Goal: Task Accomplishment & Management: Complete application form

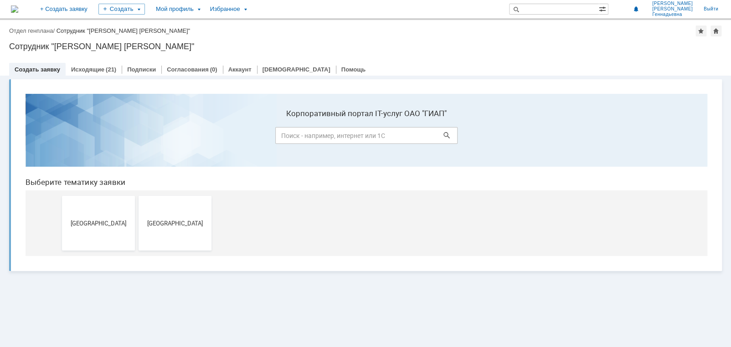
click at [448, 43] on div "Сотрудник "Авдеева Наталья Геннадьевна"" at bounding box center [365, 46] width 712 height 9
click at [80, 10] on link "+ Создать заявку" at bounding box center [64, 9] width 58 height 18
click at [104, 233] on button "[GEOGRAPHIC_DATA]" at bounding box center [98, 223] width 73 height 55
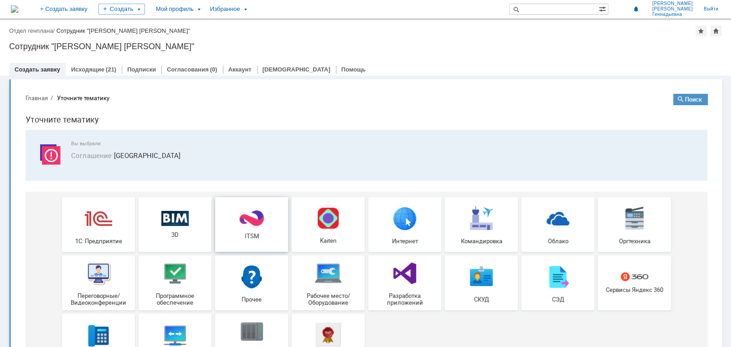
click at [257, 236] on span "ITSM" at bounding box center [251, 236] width 67 height 7
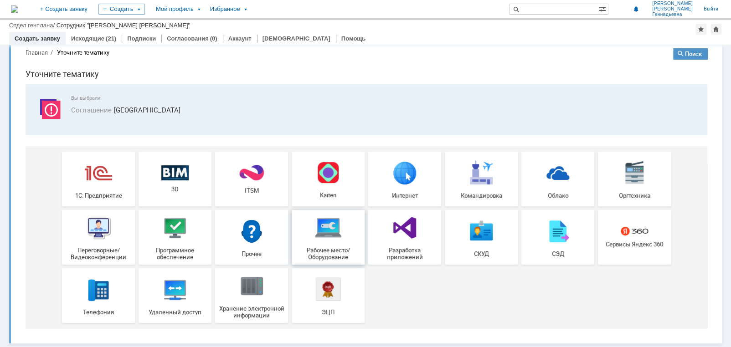
scroll to position [14, 0]
click at [333, 258] on span "Рабочее место/Оборудование" at bounding box center [327, 254] width 67 height 14
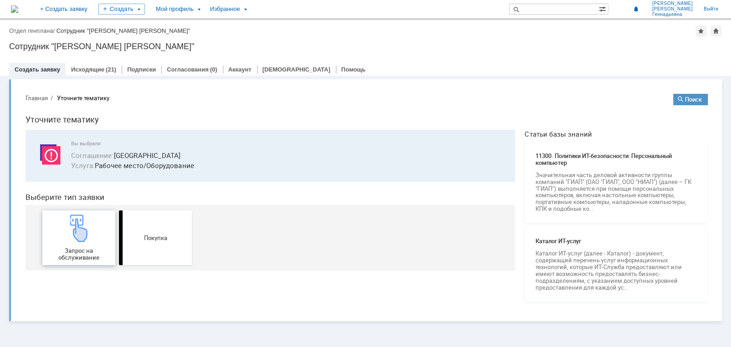
click at [96, 251] on span "Запрос на обслуживание" at bounding box center [78, 254] width 67 height 14
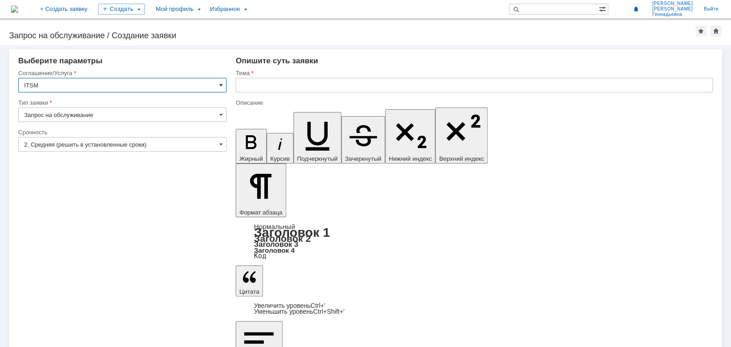
click at [221, 85] on span at bounding box center [221, 85] width 4 height 7
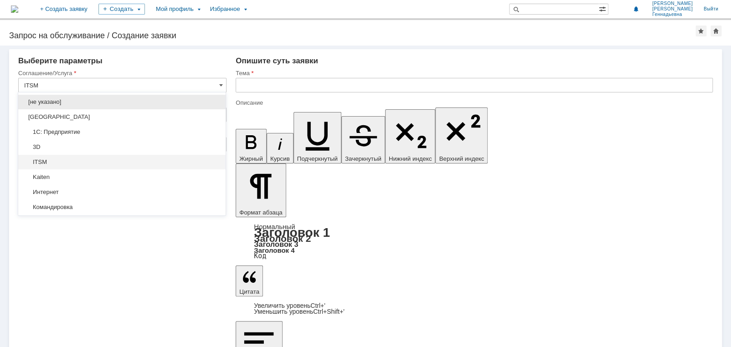
click at [97, 161] on span "ITSM" at bounding box center [122, 162] width 196 height 7
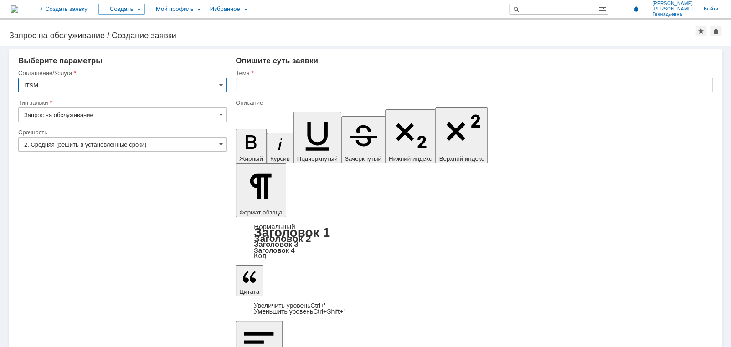
type input "ITSM"
click at [176, 117] on input "Запрос на обслуживание" at bounding box center [122, 115] width 208 height 15
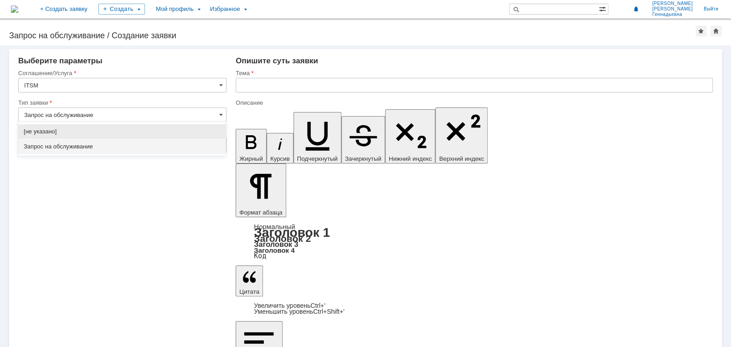
click at [176, 117] on input "Запрос на обслуживание" at bounding box center [122, 115] width 208 height 15
click at [218, 116] on input "Запрос на обслуживание" at bounding box center [122, 115] width 208 height 15
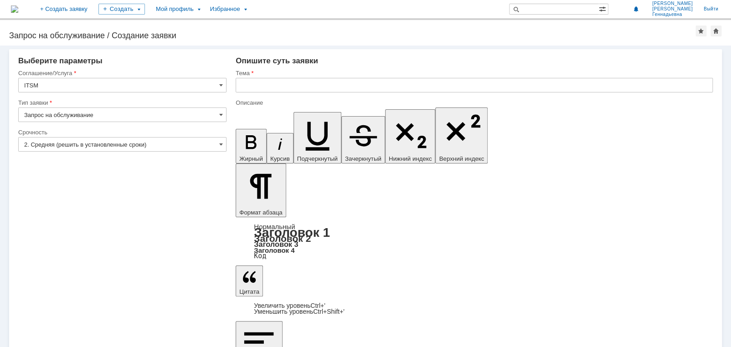
type input "Запрос на обслуживание"
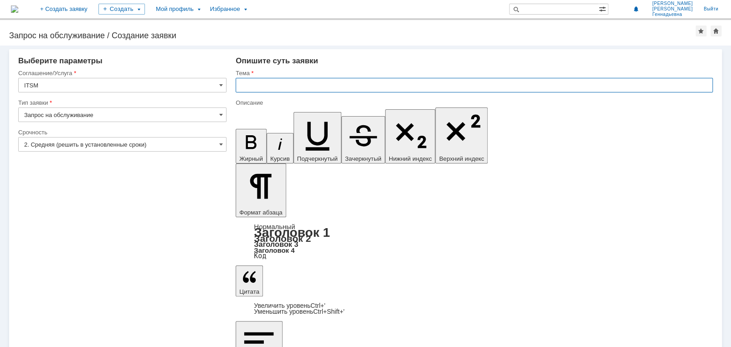
click at [247, 85] on input "text" at bounding box center [474, 85] width 477 height 15
type input "ноутбук для"
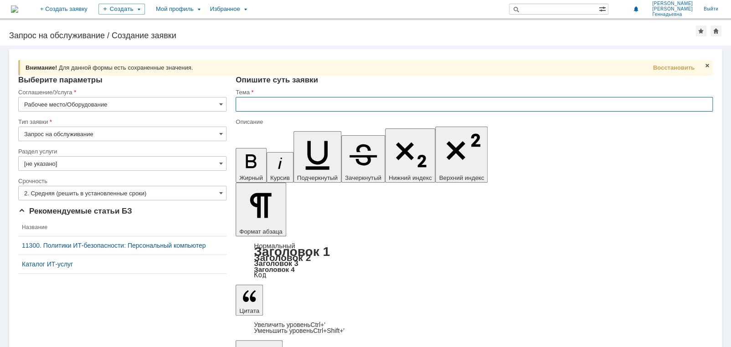
click at [82, 133] on input "Запрос на обслуживание" at bounding box center [122, 134] width 208 height 15
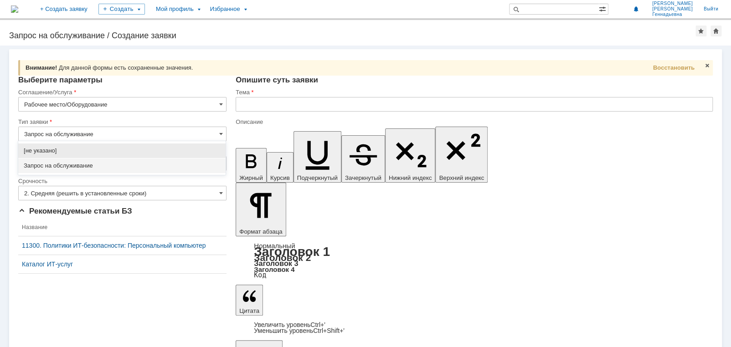
click at [82, 133] on input "Запрос на обслуживание" at bounding box center [122, 134] width 208 height 15
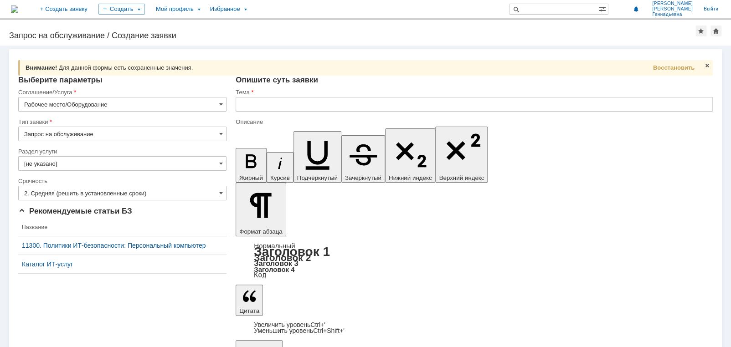
type input "Запрос на обслуживание"
click at [84, 160] on input "[не указано]" at bounding box center [122, 163] width 208 height 15
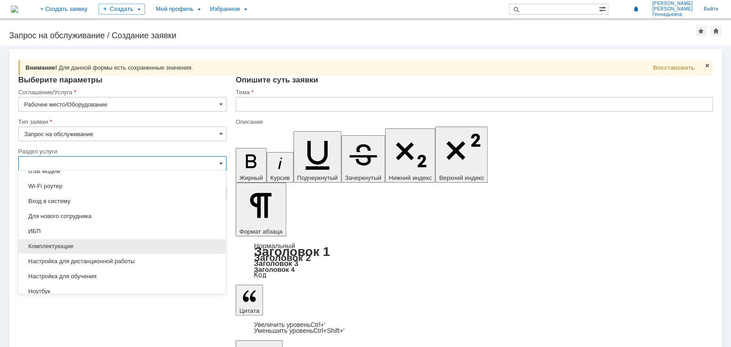
scroll to position [46, 0]
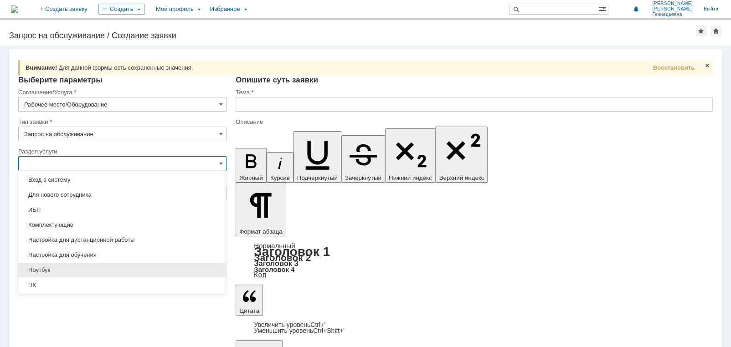
click at [149, 272] on span "Ноутбук" at bounding box center [122, 269] width 196 height 7
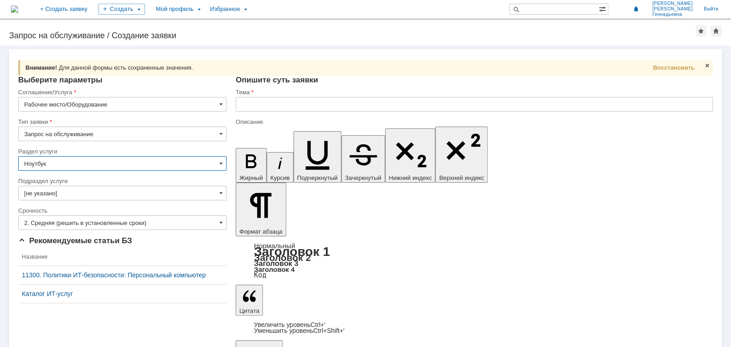
type input "Ноутбук"
click at [110, 197] on input "[не указано]" at bounding box center [122, 193] width 208 height 15
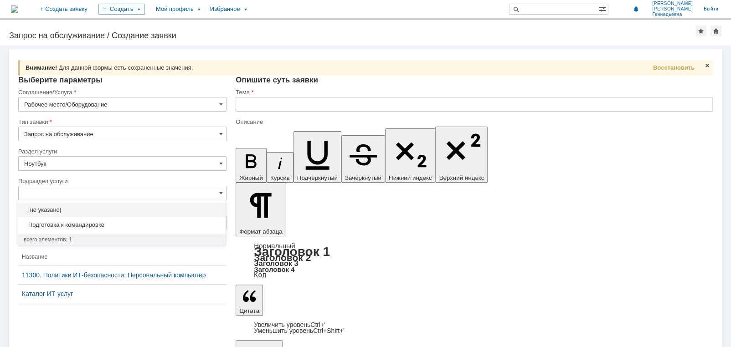
click at [54, 207] on span "[не указано]" at bounding box center [122, 209] width 196 height 7
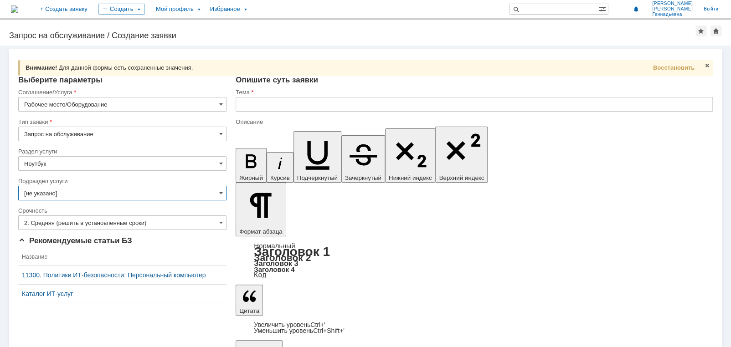
type input "[не указано]"
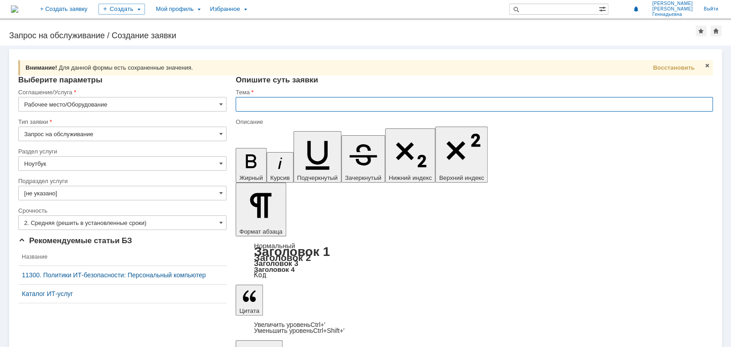
click at [248, 104] on input "text" at bounding box center [474, 104] width 477 height 15
type input "предоставление ноутбука для обучения"
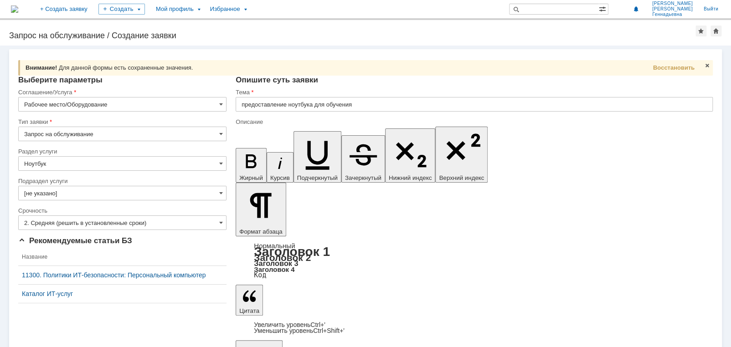
click at [86, 105] on input "Рабочее место/Оборудование" at bounding box center [122, 104] width 208 height 15
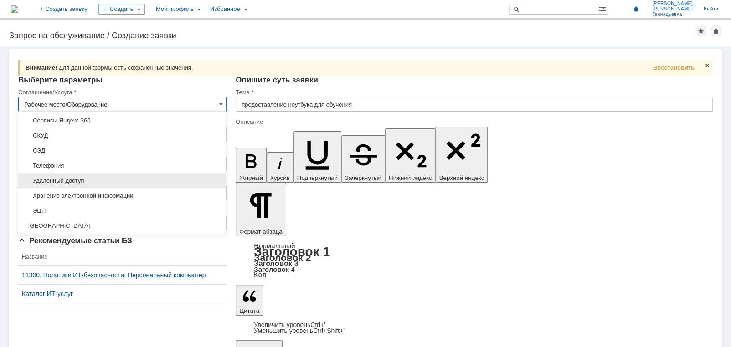
scroll to position [241, 0]
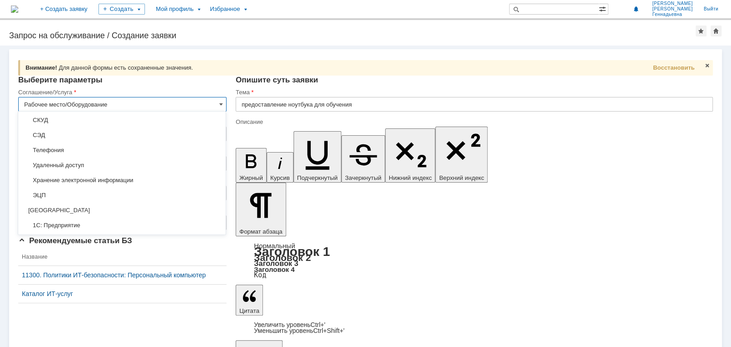
click at [152, 108] on input "Рабочее место/Оборудование" at bounding box center [122, 104] width 208 height 15
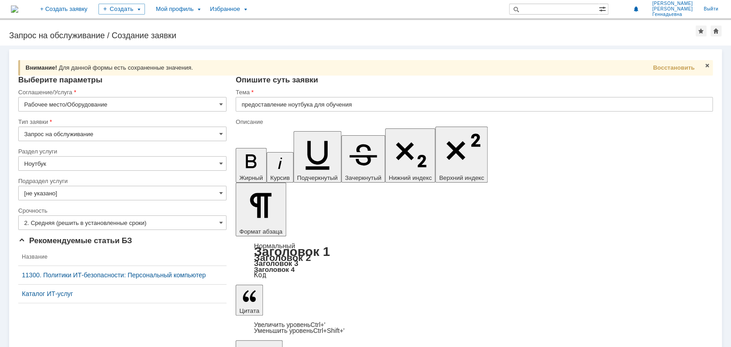
type input "Рабочее место/Оборудование"
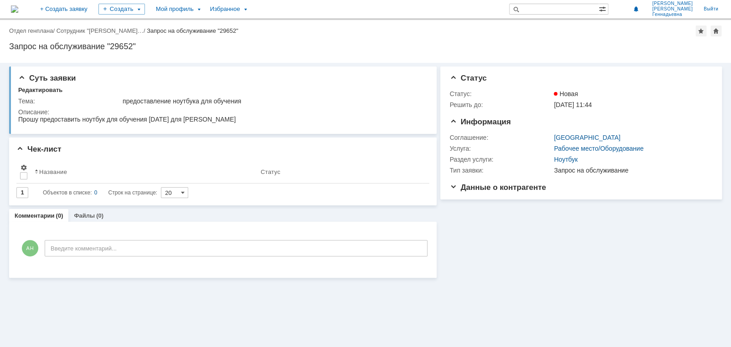
click at [447, 185] on div "Статус Статус: Новая Решить до: [DATE] 11:44 Информация Соглашение: Дзержинск У…" at bounding box center [581, 133] width 282 height 133
click at [455, 188] on span "Данные о контрагенте" at bounding box center [497, 187] width 97 height 9
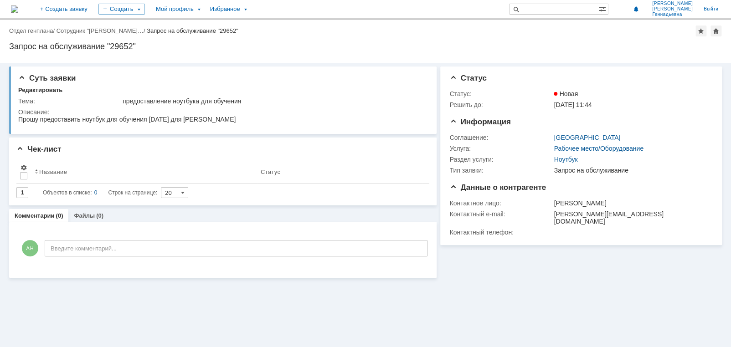
drag, startPoint x: 250, startPoint y: 290, endPoint x: 231, endPoint y: 290, distance: 19.1
click at [249, 290] on div "Суть заявки Редактировать Тема: предоставление ноутбука для обучения Описание: …" at bounding box center [365, 205] width 731 height 284
click at [486, 286] on div "Суть заявки Редактировать Тема: предоставление ноутбука для обучения Описание: …" at bounding box center [365, 205] width 731 height 284
